Goal: Task Accomplishment & Management: Manage account settings

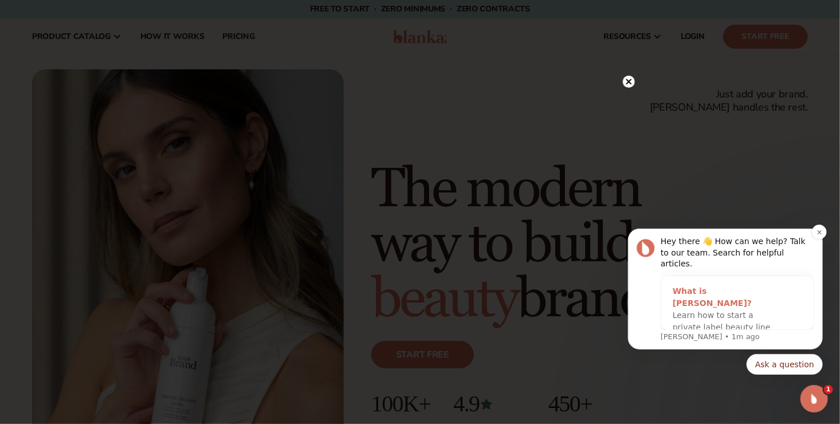
click at [715, 311] on span "Learn how to start a private label beauty line with [PERSON_NAME]" at bounding box center [721, 326] width 98 height 33
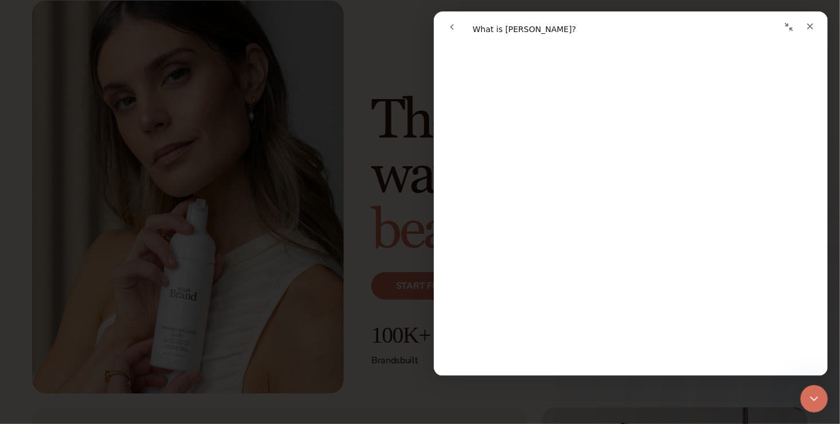
scroll to position [290, 0]
drag, startPoint x: 823, startPoint y: 94, endPoint x: 1274, endPoint y: 196, distance: 462.3
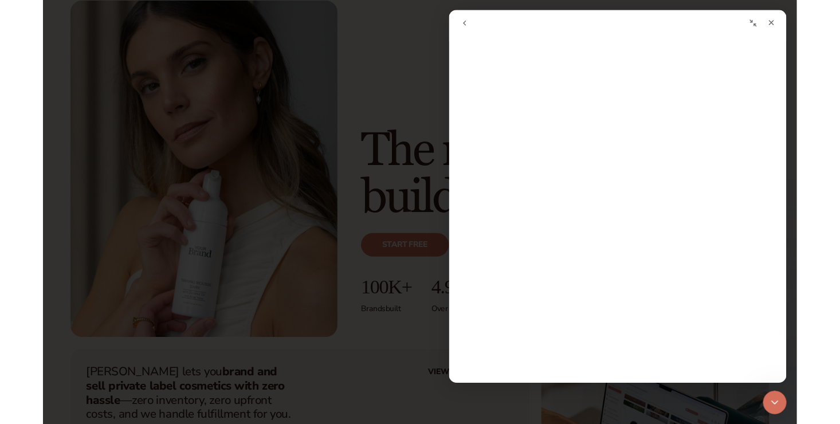
scroll to position [0, 0]
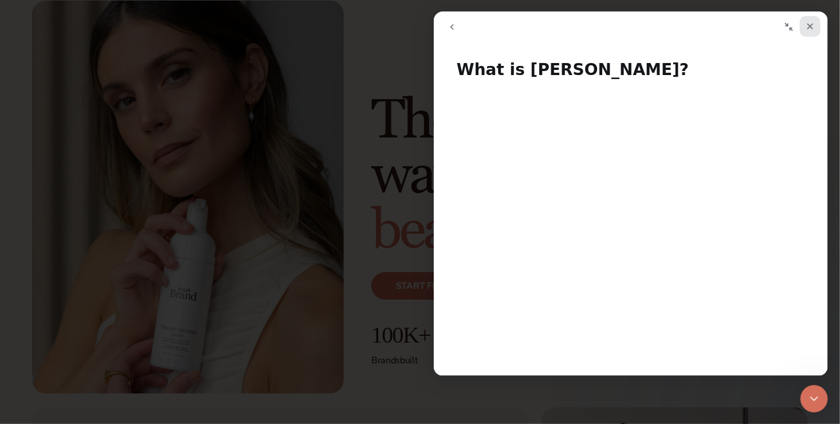
click at [812, 26] on icon "Close" at bounding box center [809, 26] width 9 height 9
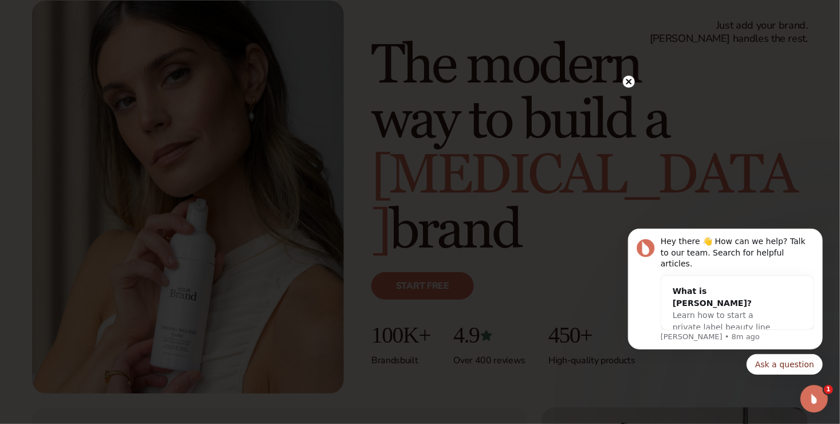
click at [631, 82] on circle at bounding box center [629, 82] width 12 height 12
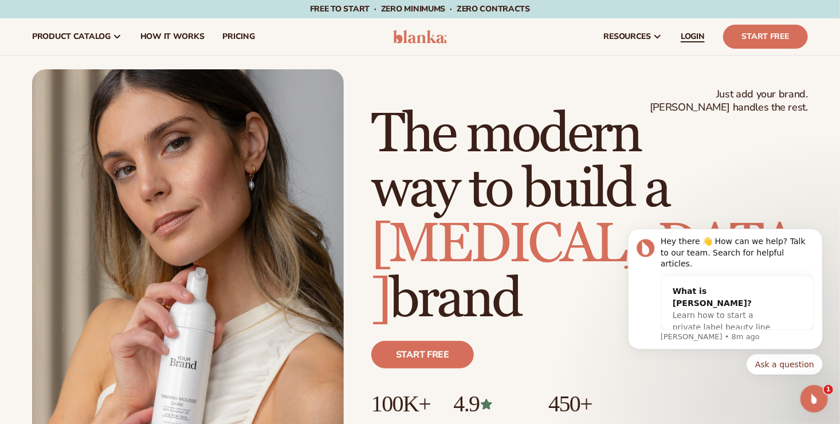
click at [695, 38] on span "LOGIN" at bounding box center [693, 36] width 24 height 9
